Goal: Book appointment/travel/reservation

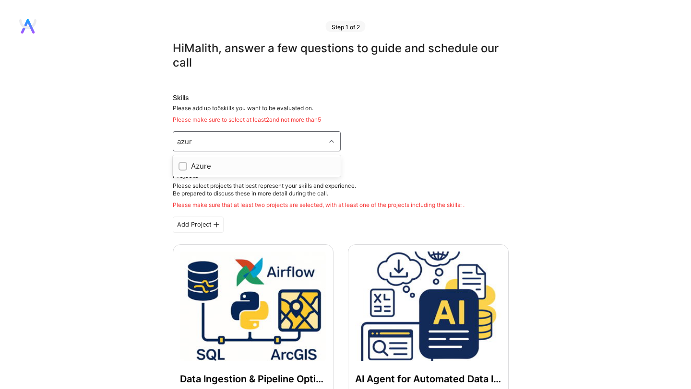
type input "azure"
click at [182, 166] on input "checkbox" at bounding box center [183, 167] width 7 height 7
checkbox input "true"
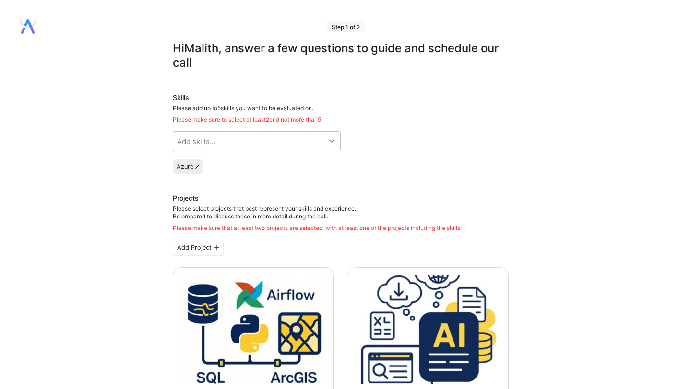
click at [196, 167] on icon at bounding box center [197, 167] width 4 height 4
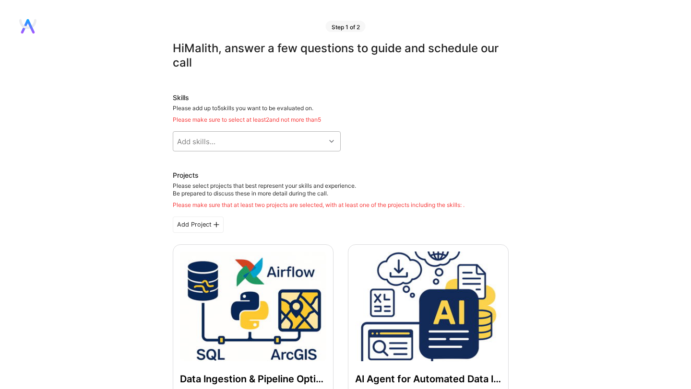
click at [195, 142] on div "Add skills..." at bounding box center [196, 142] width 38 height 10
type input "Azure"
click at [181, 162] on div at bounding box center [182, 166] width 9 height 9
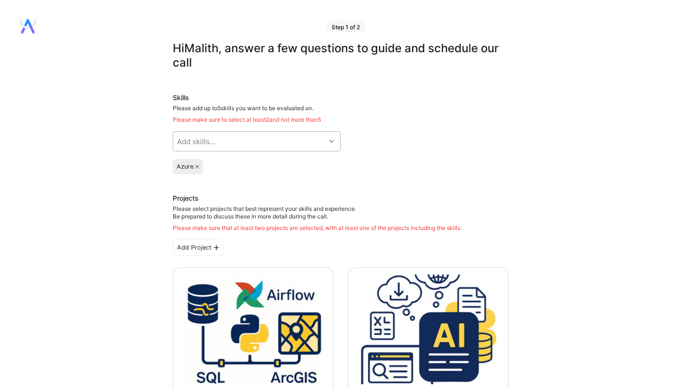
click at [216, 144] on div "Add skills..." at bounding box center [249, 141] width 152 height 19
type input "AI"
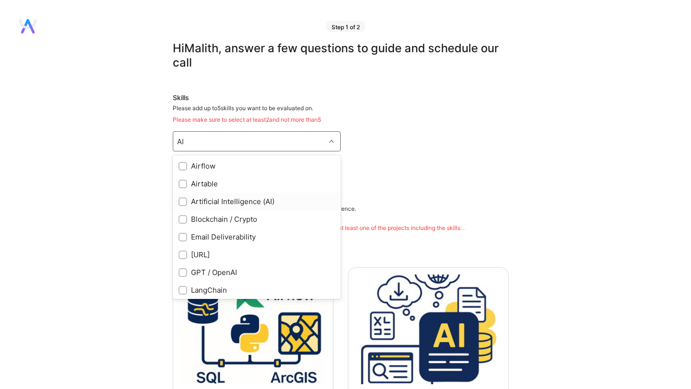
click at [182, 200] on input "checkbox" at bounding box center [183, 202] width 7 height 7
checkbox input "true"
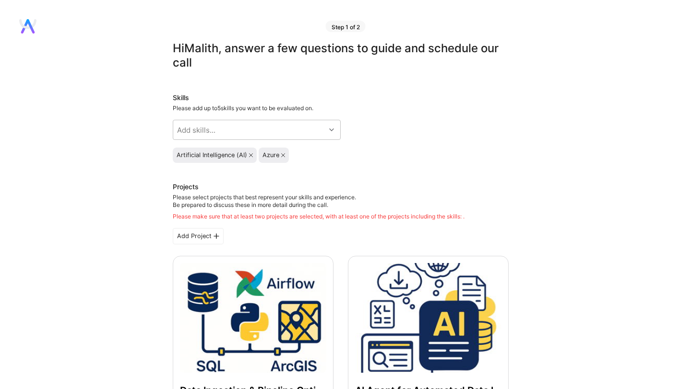
click at [284, 155] on icon at bounding box center [283, 155] width 4 height 4
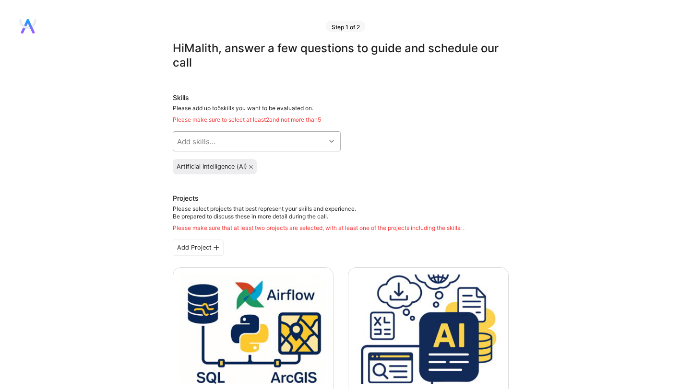
click at [243, 141] on div "Add skills..." at bounding box center [249, 141] width 152 height 19
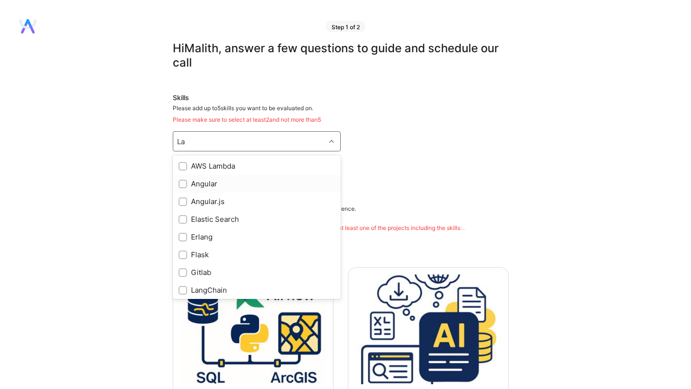
type input "L"
checkbox input "true"
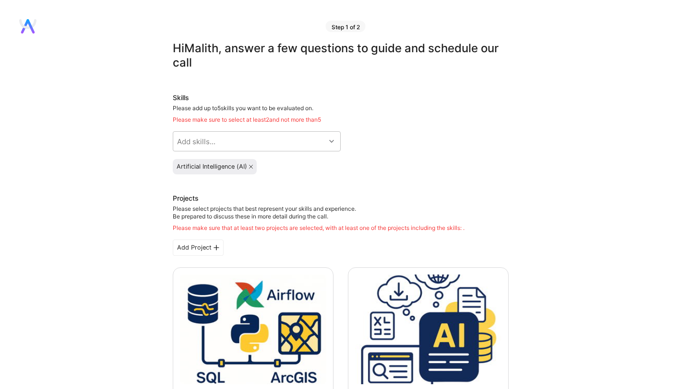
click at [189, 143] on div "Add skills..." at bounding box center [196, 142] width 38 height 10
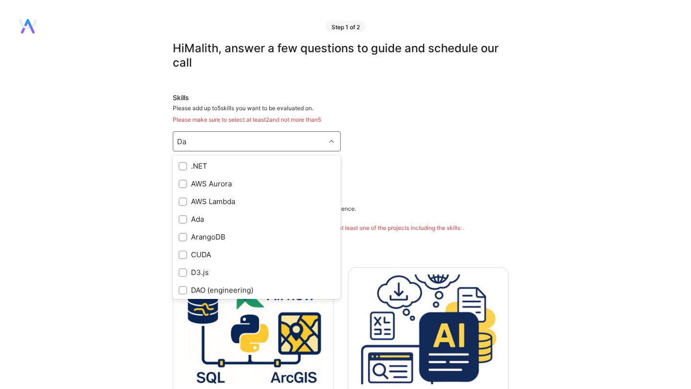
type input "D"
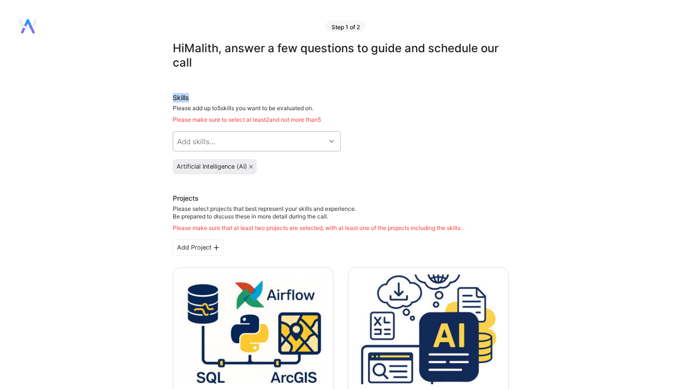
drag, startPoint x: 172, startPoint y: 97, endPoint x: 312, endPoint y: 101, distance: 140.1
click at [312, 101] on div "Skills" at bounding box center [341, 98] width 336 height 10
drag, startPoint x: 332, startPoint y: 119, endPoint x: 165, endPoint y: 119, distance: 166.9
copy div "Please make sure to select at least 2 and not more than 5"
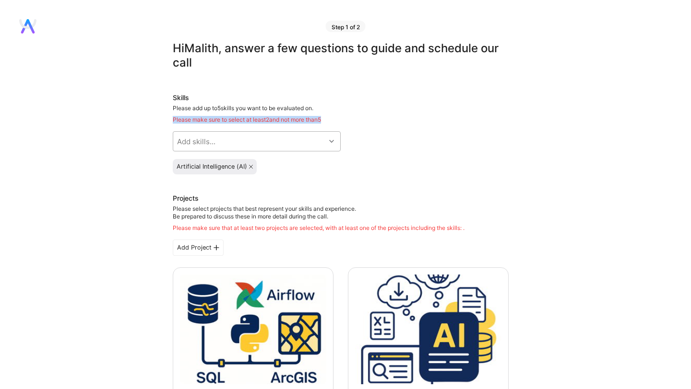
click at [260, 140] on div "Add skills..." at bounding box center [249, 141] width 152 height 19
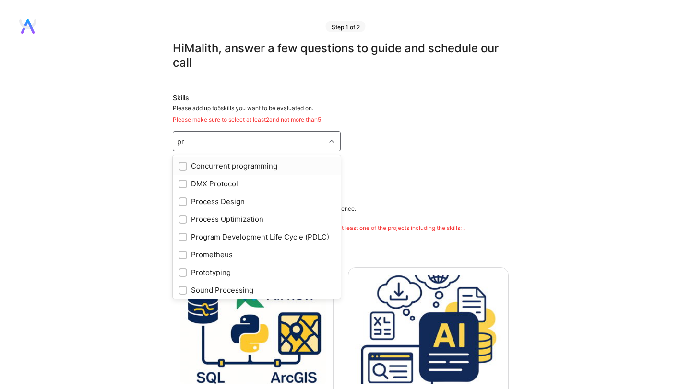
type input "p"
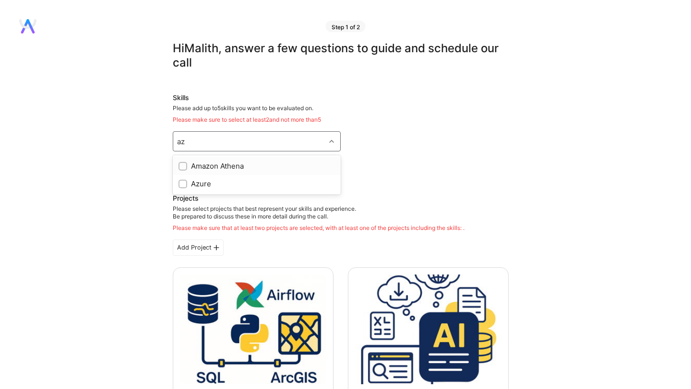
type input "a"
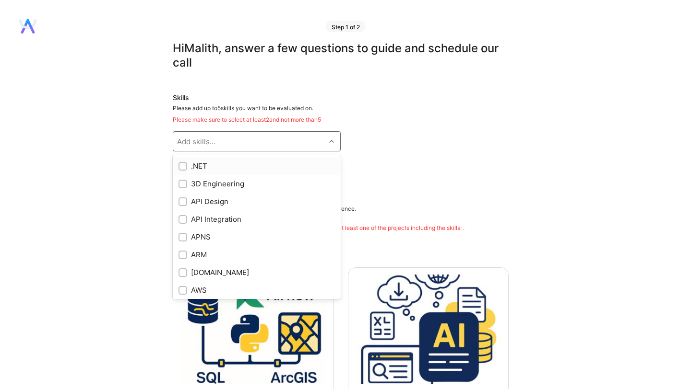
checkbox input "true"
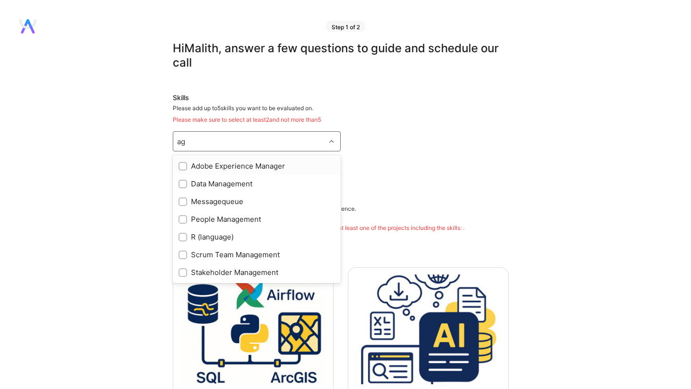
type input "a"
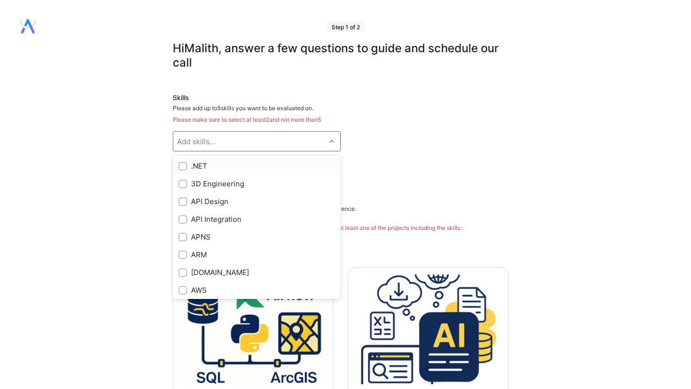
checkbox input "true"
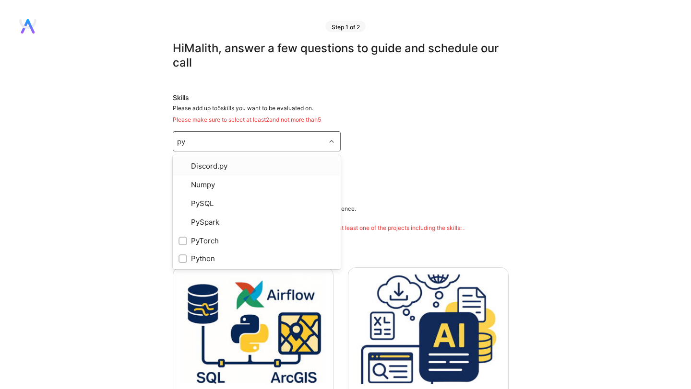
type input "pyt"
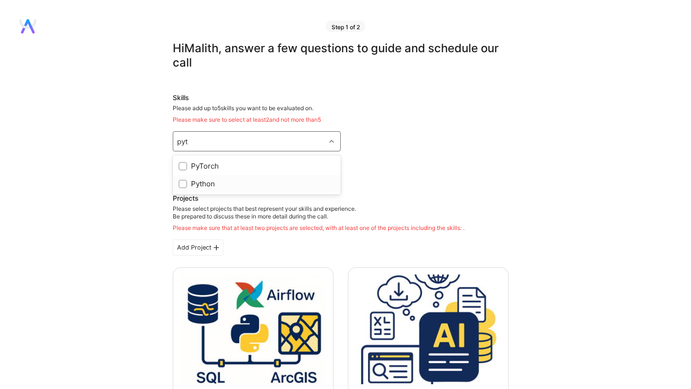
click at [209, 185] on div "Python" at bounding box center [256, 184] width 156 height 10
checkbox input "true"
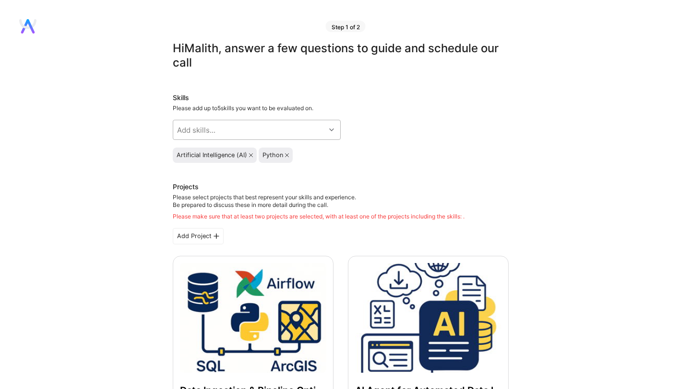
click at [222, 132] on div "Add skills..." at bounding box center [249, 129] width 152 height 19
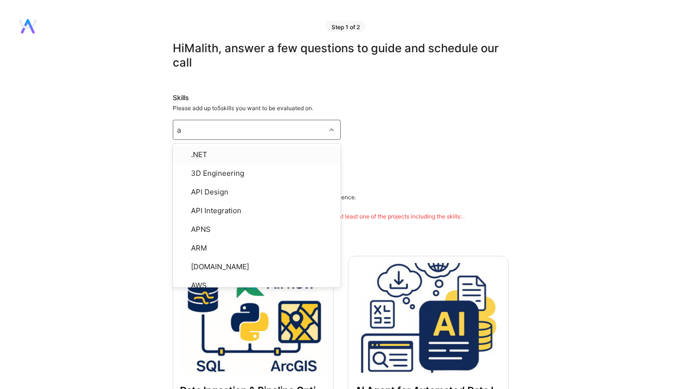
type input "az"
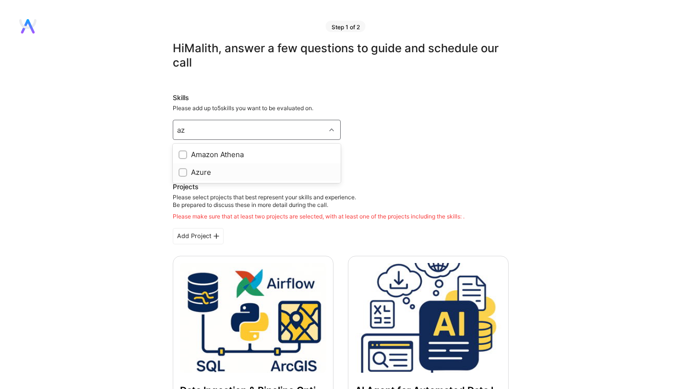
click at [195, 169] on div "Azure" at bounding box center [256, 172] width 156 height 10
checkbox input "true"
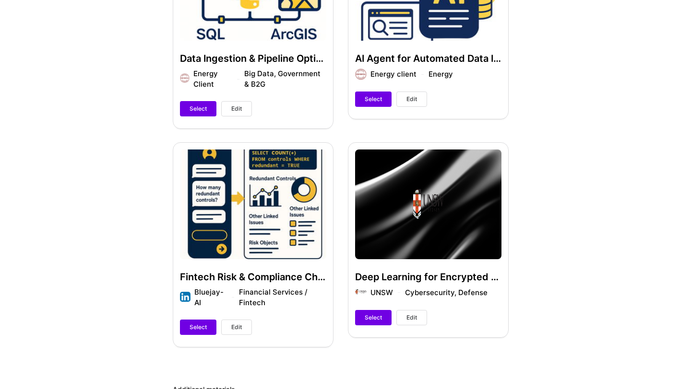
scroll to position [333, 0]
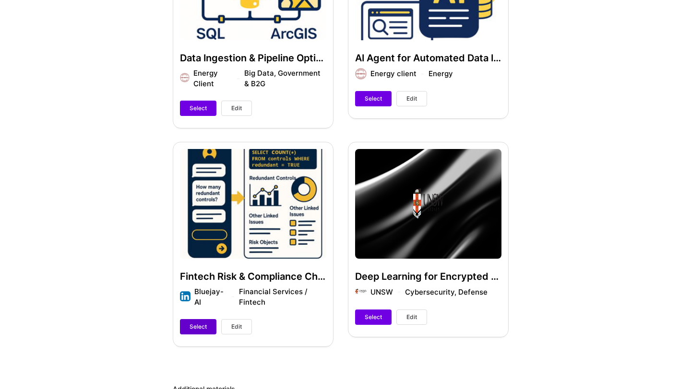
click at [204, 329] on span "Select" at bounding box center [197, 327] width 17 height 9
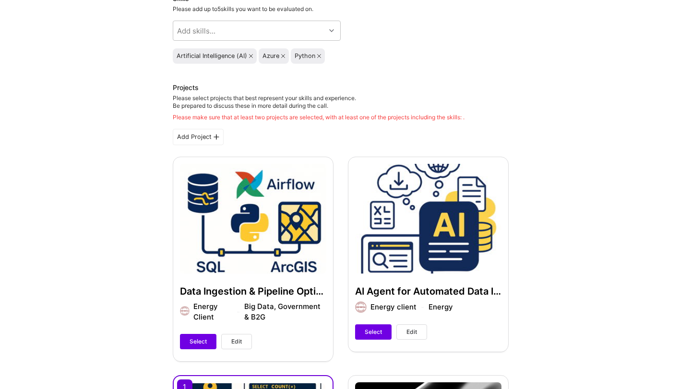
scroll to position [105, 0]
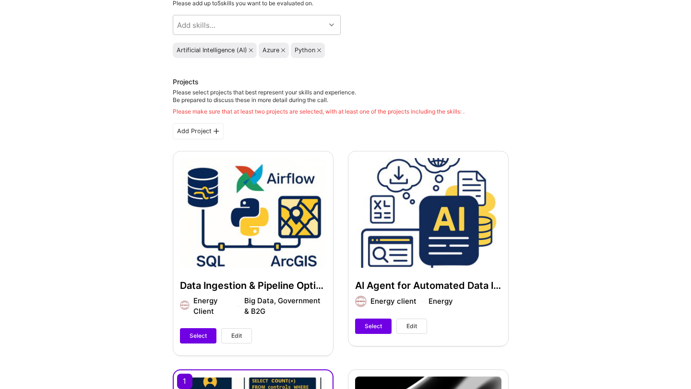
click at [189, 339] on span "Select" at bounding box center [197, 336] width 17 height 9
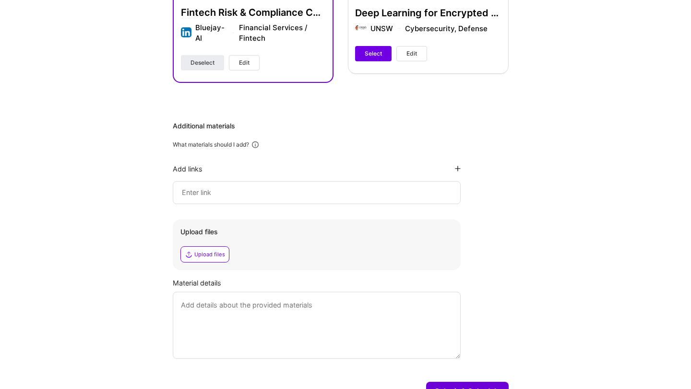
scroll to position [637, 0]
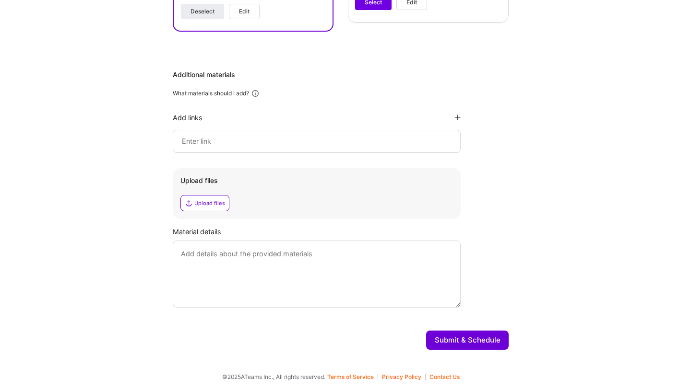
click at [218, 285] on textarea at bounding box center [317, 274] width 288 height 67
click at [222, 144] on input at bounding box center [316, 142] width 271 height 12
click at [236, 258] on textarea at bounding box center [317, 274] width 288 height 67
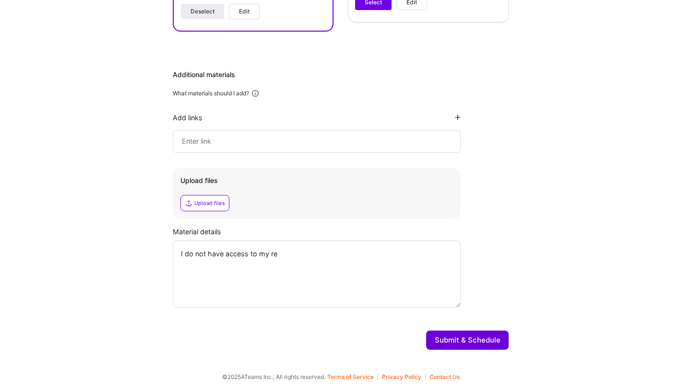
click at [299, 257] on textarea "I do not have access to my re" at bounding box center [317, 274] width 288 height 67
click at [184, 254] on textarea "I do not have access to my re" at bounding box center [317, 274] width 288 height 67
click at [331, 258] on textarea "Unfortunately, I do not have access to my re" at bounding box center [317, 274] width 288 height 67
click at [428, 257] on textarea "Unfortunately, I do not have access to my recent project contributions due conf…" at bounding box center [317, 274] width 288 height 67
click at [307, 266] on textarea "Unfortunately, I do not have access to my recent project contributions due clie…" at bounding box center [317, 274] width 288 height 67
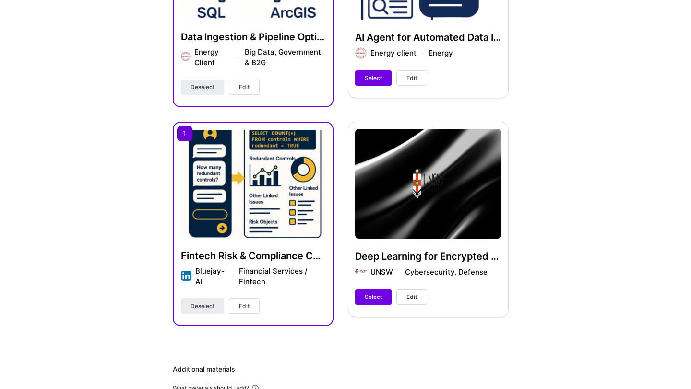
scroll to position [228, 0]
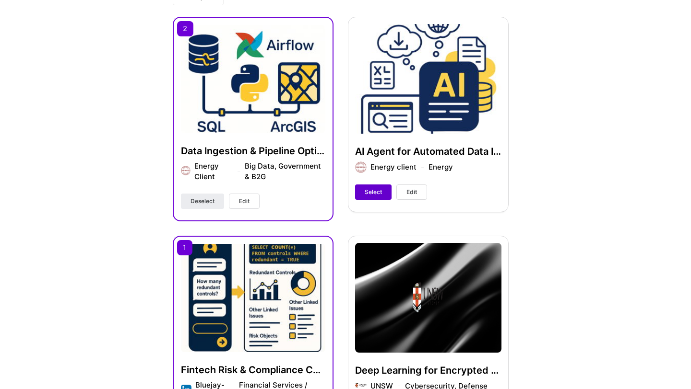
type textarea "Unfortunately, I do not have access to my recent project contributions due clie…"
click at [364, 190] on span "Select" at bounding box center [372, 192] width 17 height 9
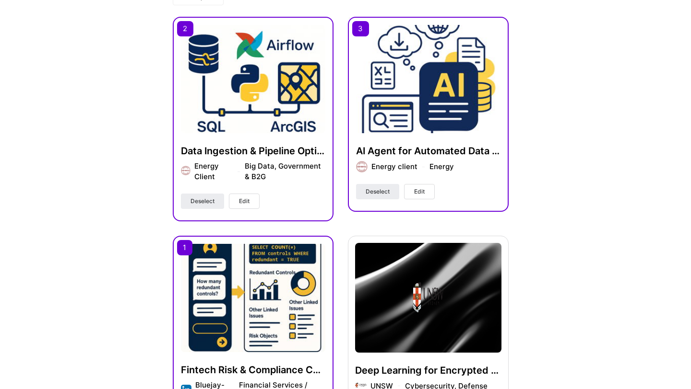
click at [598, 151] on div "Hi Malith , answer a few questions to guide and schedule our call Skills Please…" at bounding box center [340, 289] width 681 height 953
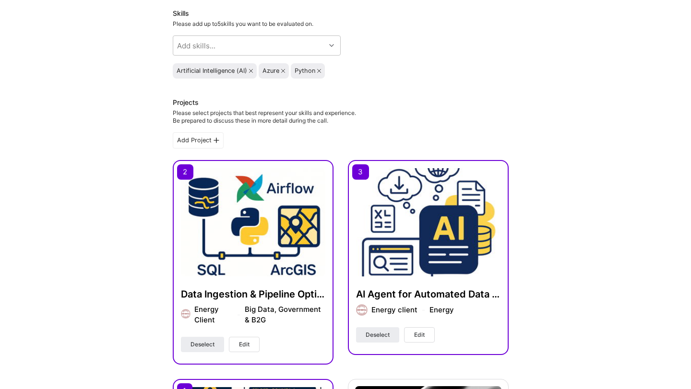
scroll to position [118, 0]
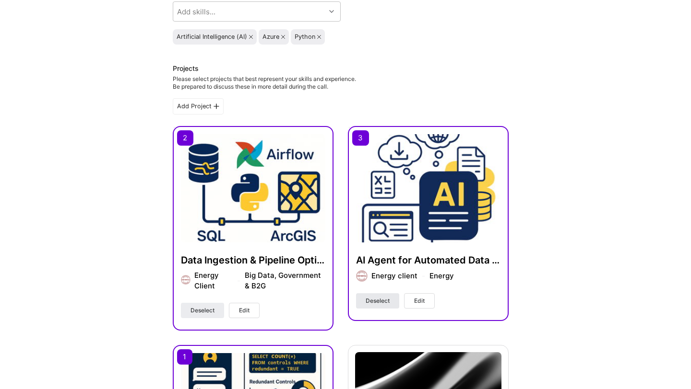
click at [370, 301] on span "Deselect" at bounding box center [377, 301] width 24 height 9
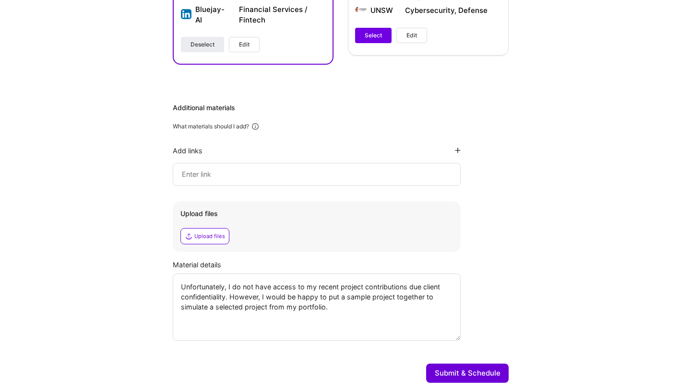
scroll to position [637, 0]
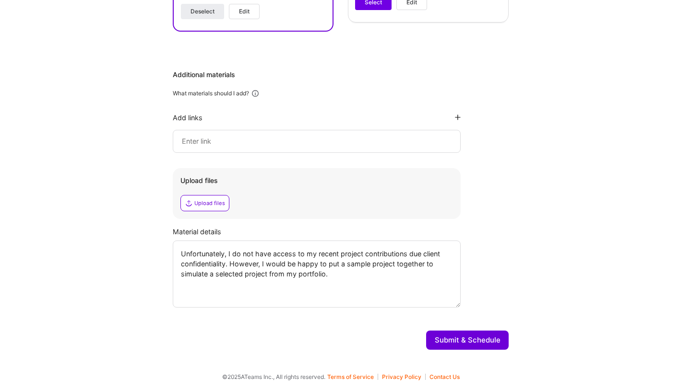
click at [452, 345] on button "Submit & Schedule" at bounding box center [467, 340] width 82 height 19
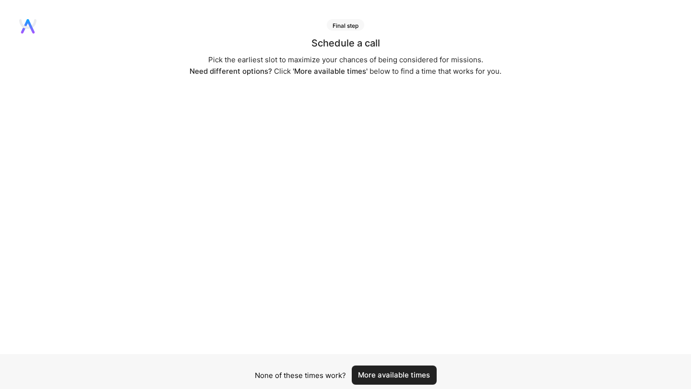
scroll to position [45, 0]
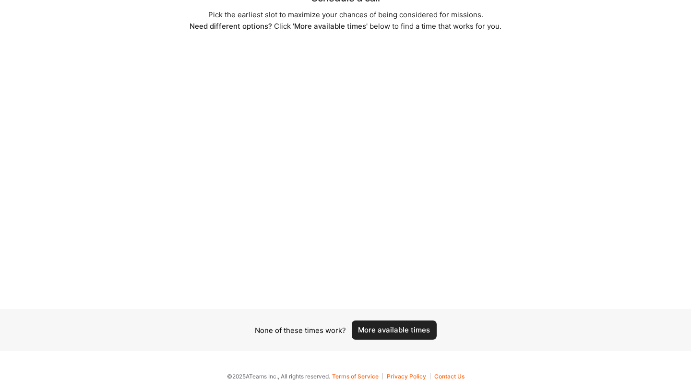
click at [371, 329] on button "More available times" at bounding box center [394, 330] width 85 height 19
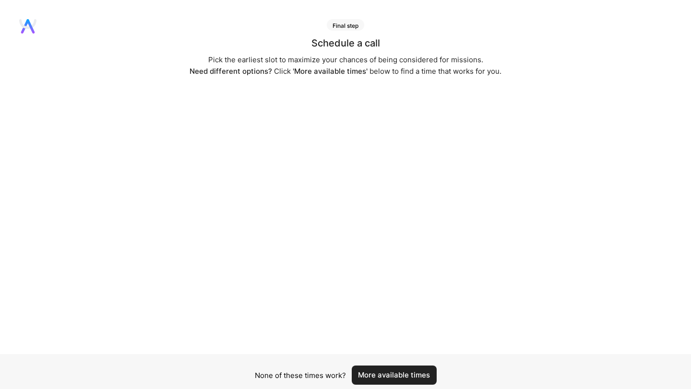
scroll to position [37, 0]
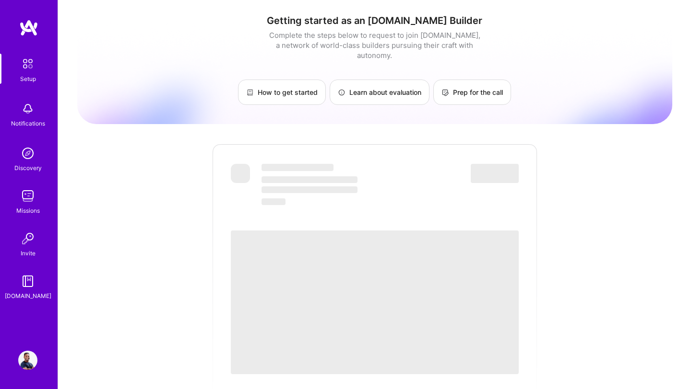
scroll to position [299, 0]
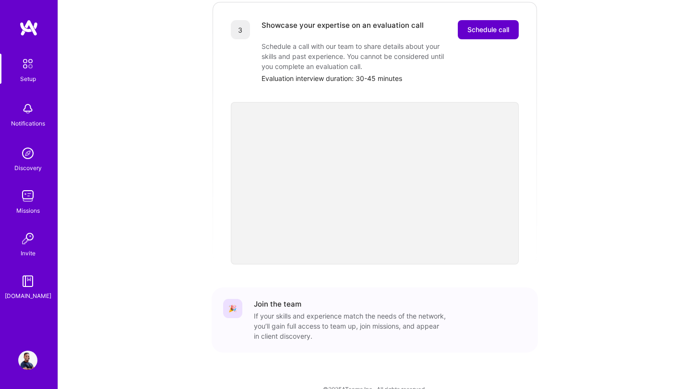
click at [495, 25] on span "Schedule call" at bounding box center [488, 30] width 42 height 10
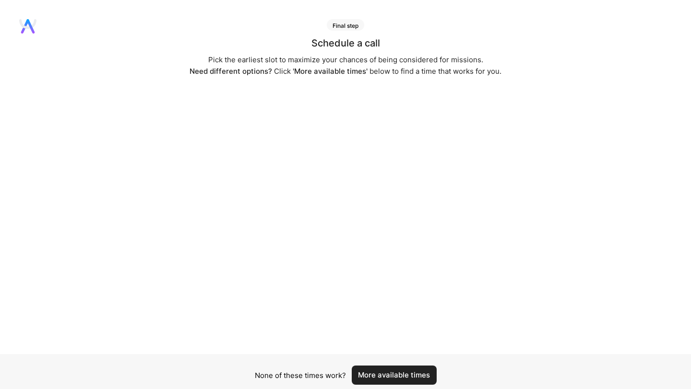
click at [371, 373] on button "More available times" at bounding box center [394, 375] width 85 height 19
click at [378, 372] on button "More available times" at bounding box center [394, 375] width 85 height 19
click at [383, 374] on button "More available times" at bounding box center [394, 375] width 85 height 19
click at [378, 381] on button "More available times" at bounding box center [394, 375] width 85 height 19
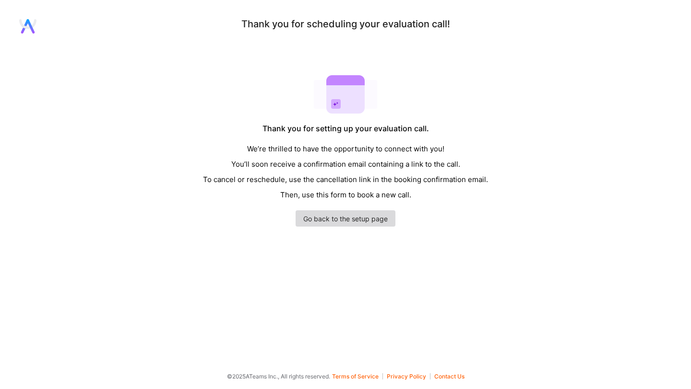
click at [372, 222] on link "Go back to the setup page" at bounding box center [345, 219] width 100 height 16
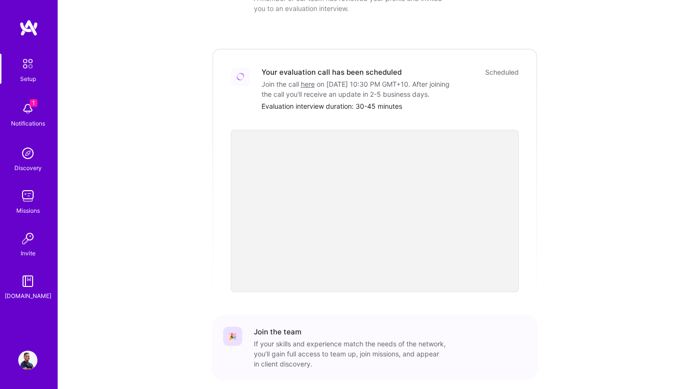
scroll to position [249, 0]
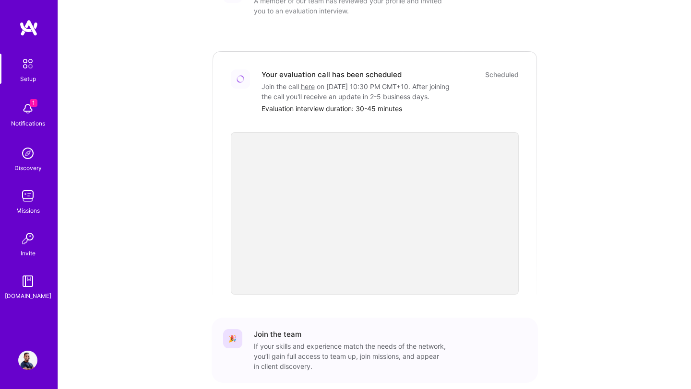
click at [30, 110] on img at bounding box center [27, 108] width 19 height 19
click at [613, 147] on div "1 Setup 1 Notifications Discovery Missions Invite [DOMAIN_NAME] Profile Close M…" at bounding box center [345, 91] width 691 height 681
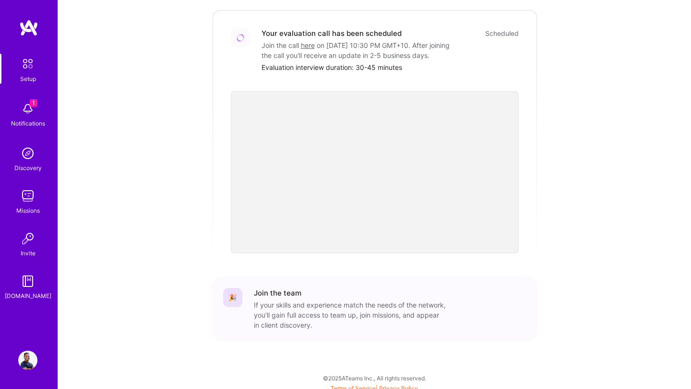
scroll to position [296, 0]
